Goal: Check status

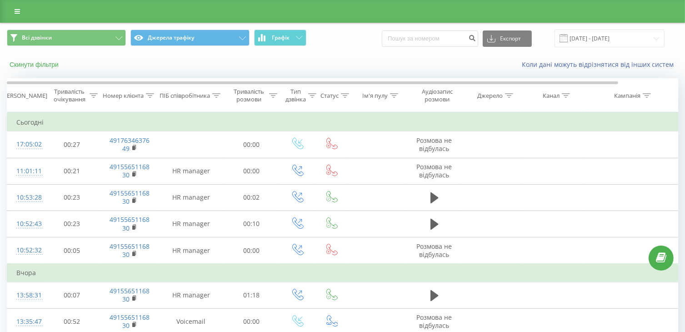
click at [42, 62] on button "Скинути фільтри" at bounding box center [35, 64] width 56 height 8
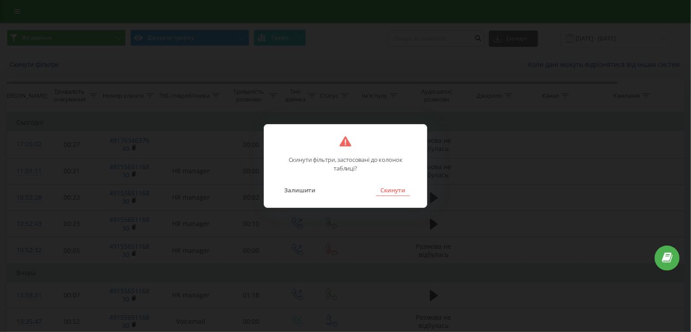
click at [393, 192] on button "Скинути" at bounding box center [393, 190] width 34 height 12
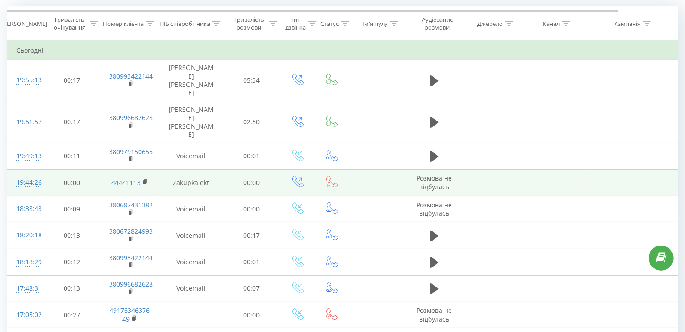
scroll to position [136, 0]
